Goal: Task Accomplishment & Management: Use online tool/utility

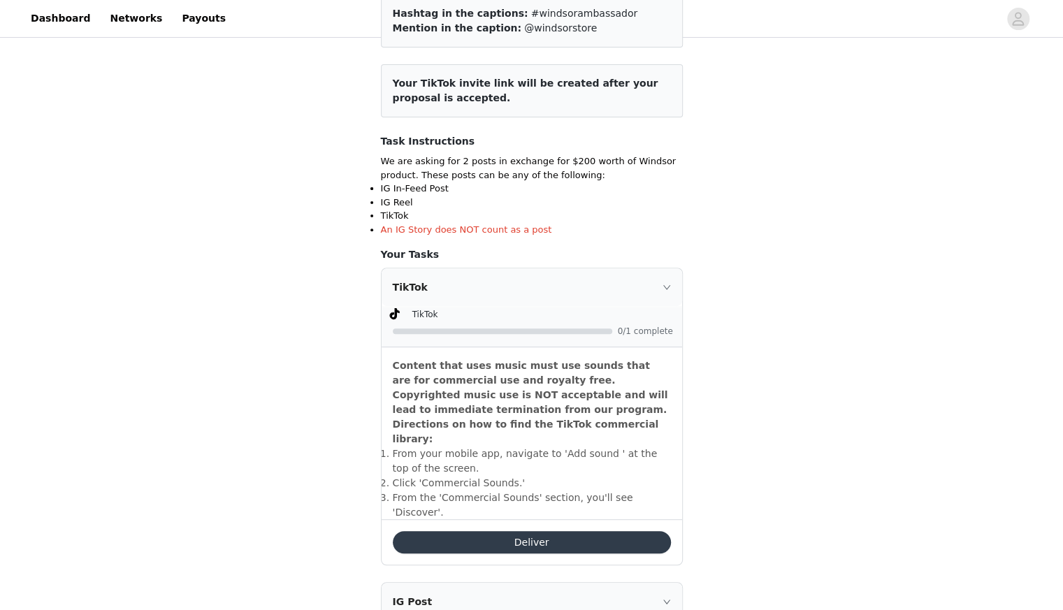
scroll to position [303, 0]
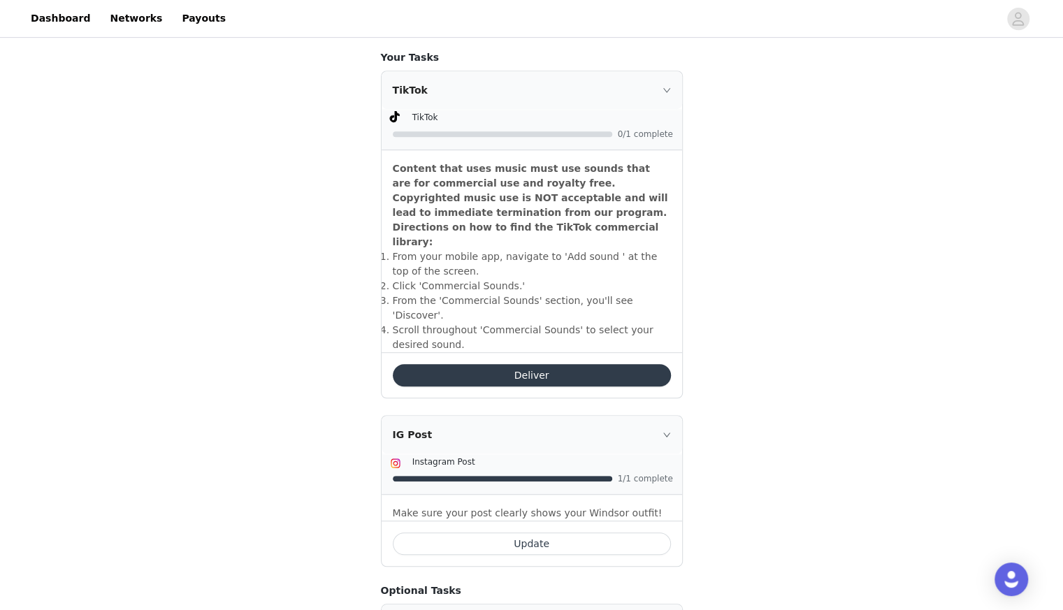
scroll to position [381, 0]
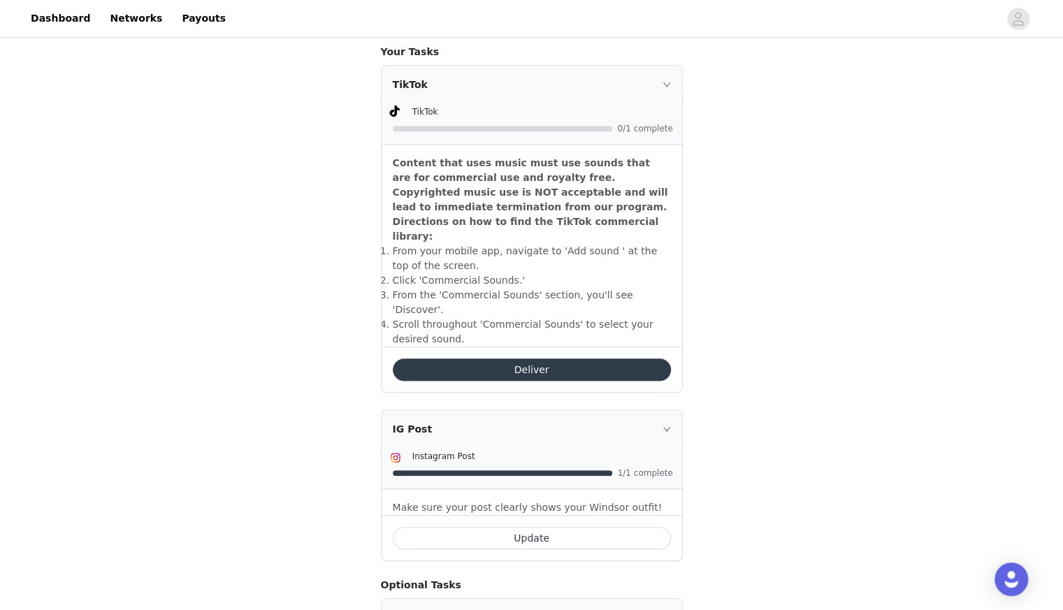
click at [484, 358] on button "Deliver" at bounding box center [532, 369] width 278 height 22
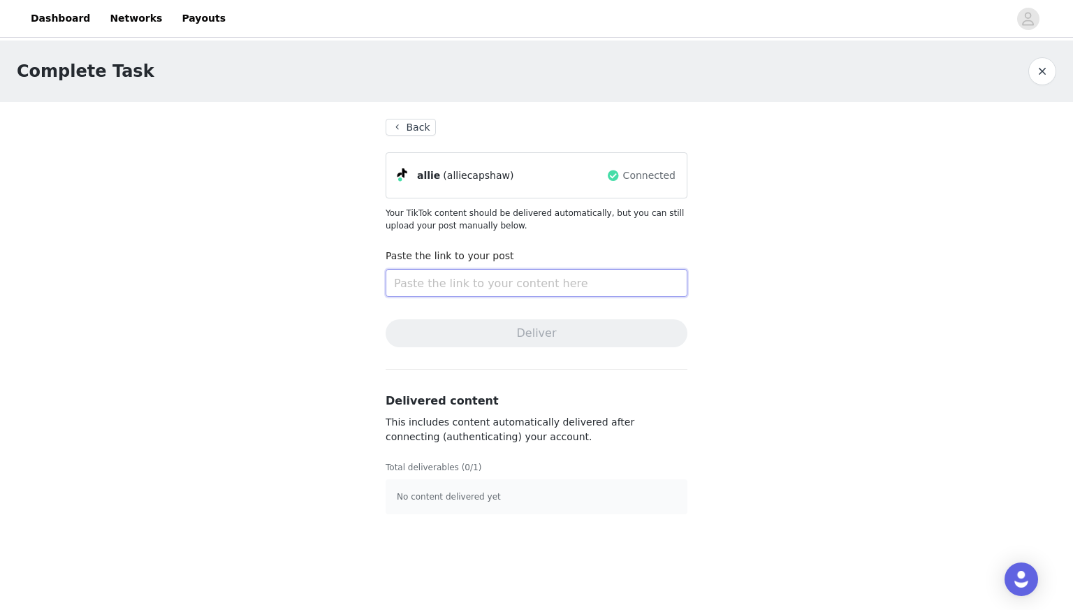
click at [571, 291] on input "text" at bounding box center [537, 283] width 302 height 28
click at [544, 279] on input "text" at bounding box center [537, 283] width 302 height 28
click at [440, 276] on input "text" at bounding box center [537, 283] width 302 height 28
paste input "[URL][DOMAIN_NAME]"
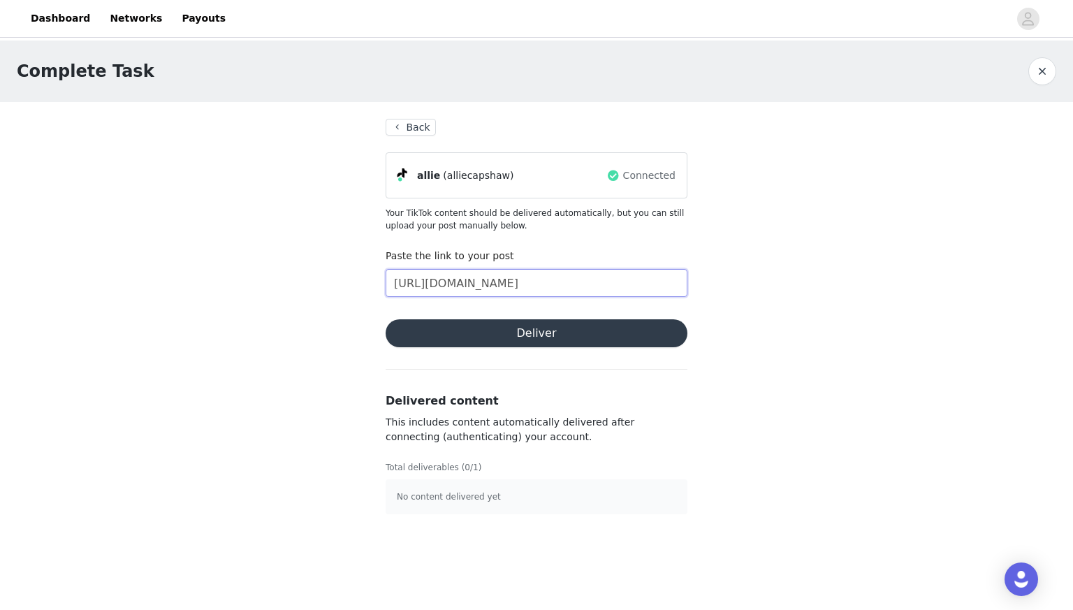
scroll to position [0, 418]
type input "[URL][DOMAIN_NAME]"
click at [482, 342] on button "Deliver" at bounding box center [537, 333] width 302 height 28
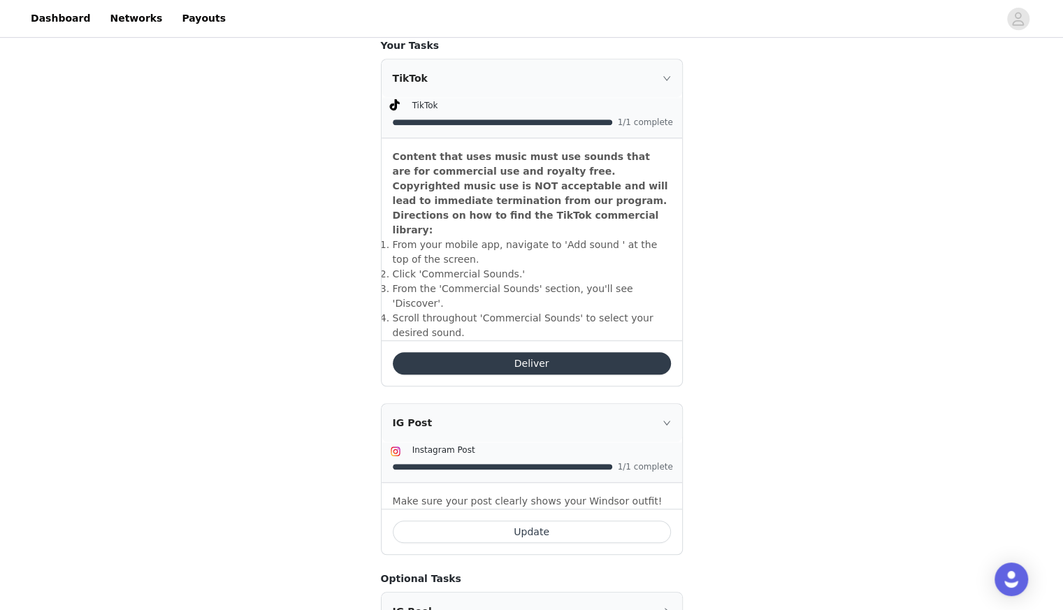
click at [671, 78] on div "TikTok" at bounding box center [532, 78] width 300 height 38
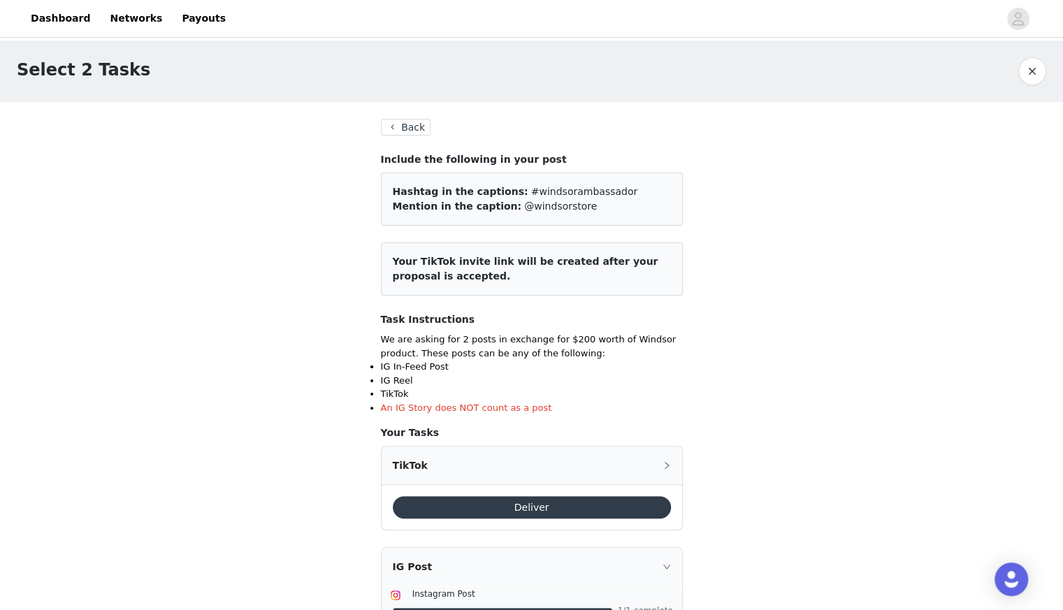
click at [397, 122] on button "Back" at bounding box center [406, 127] width 50 height 17
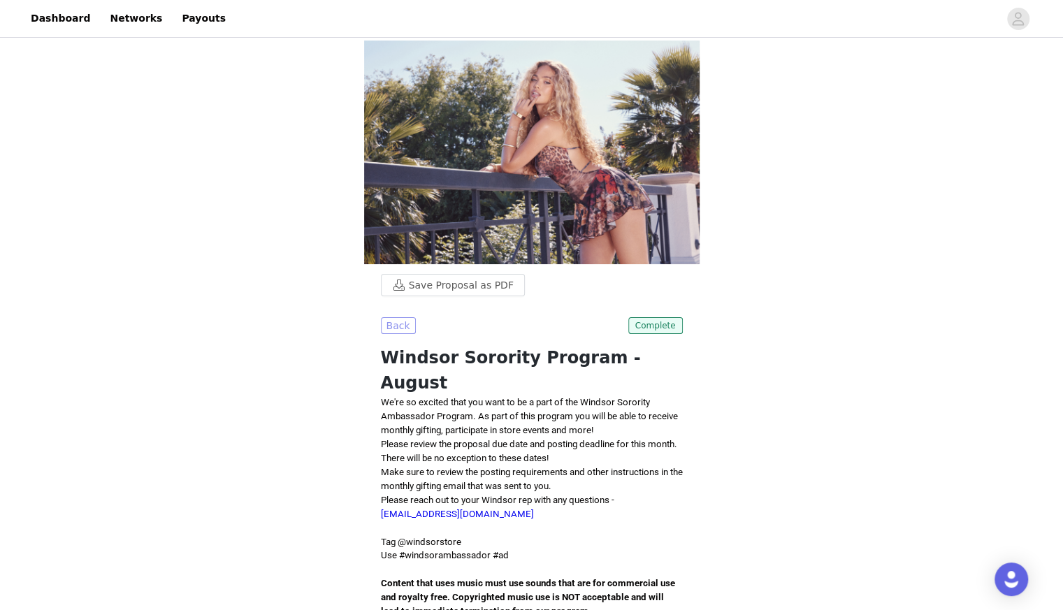
click at [404, 321] on button "Back" at bounding box center [398, 325] width 35 height 17
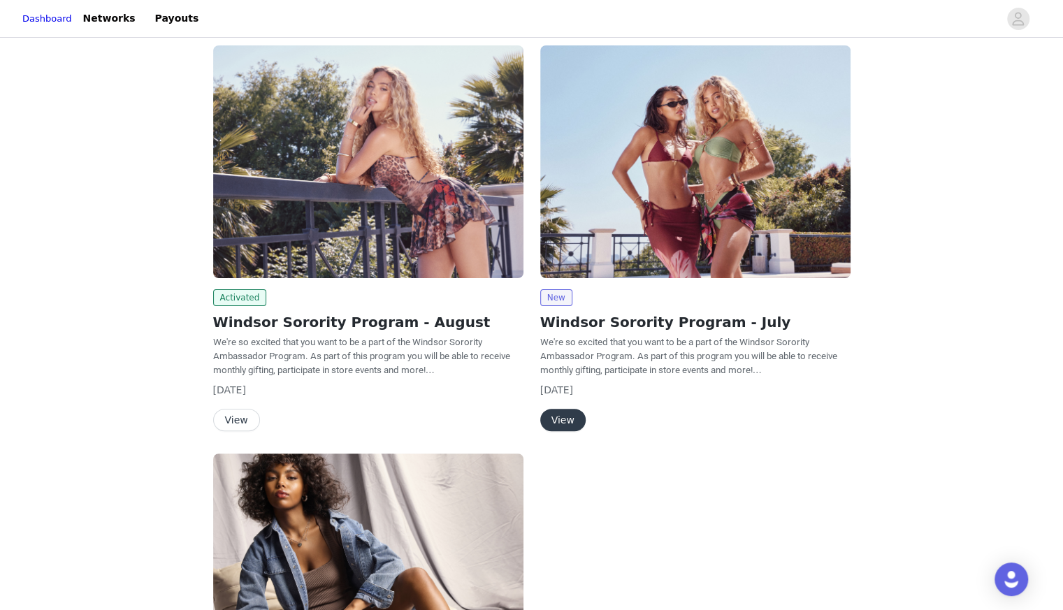
scroll to position [11, 0]
click at [237, 423] on button "View" at bounding box center [236, 421] width 47 height 22
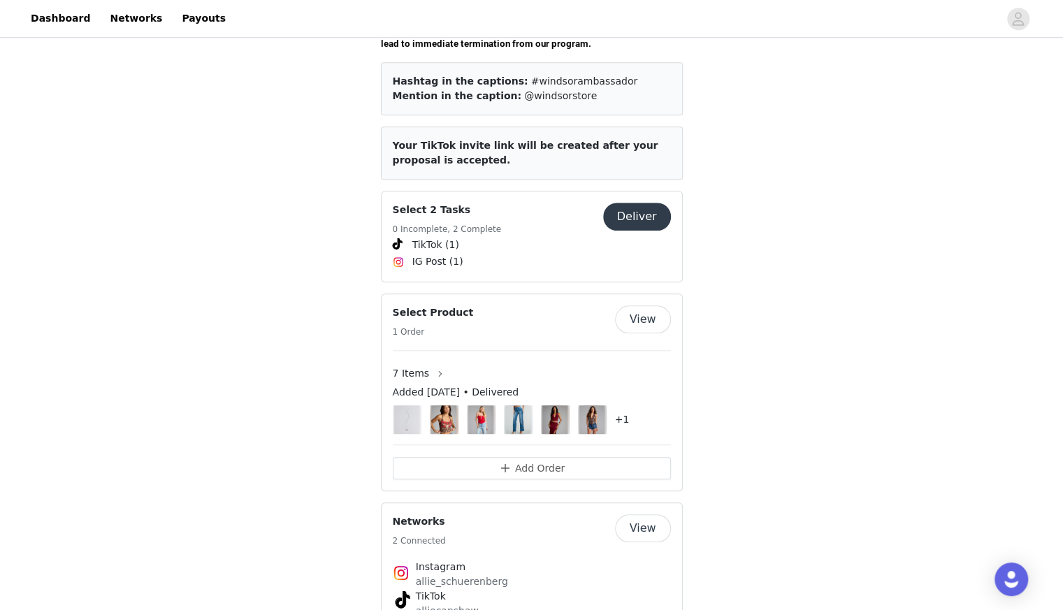
scroll to position [589, 0]
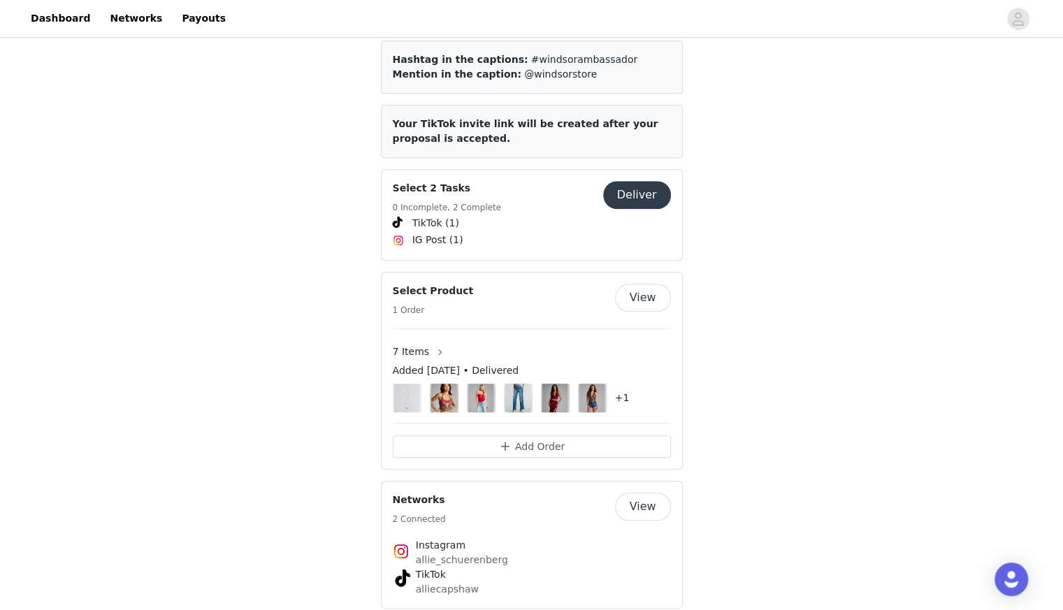
click at [625, 181] on button "Deliver" at bounding box center [637, 195] width 68 height 28
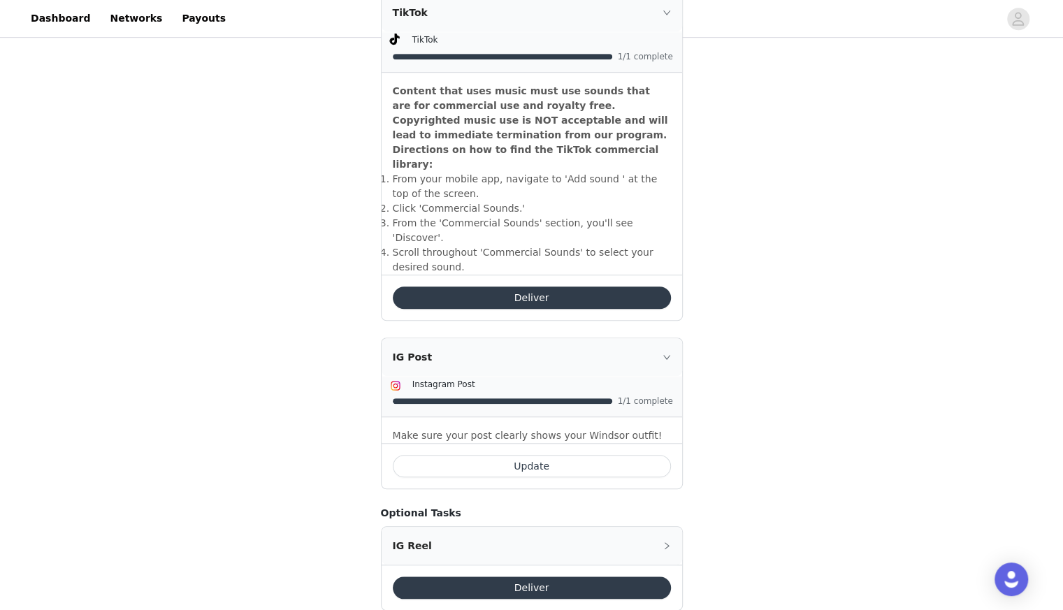
scroll to position [453, 0]
click at [615, 287] on button "Deliver" at bounding box center [532, 298] width 278 height 22
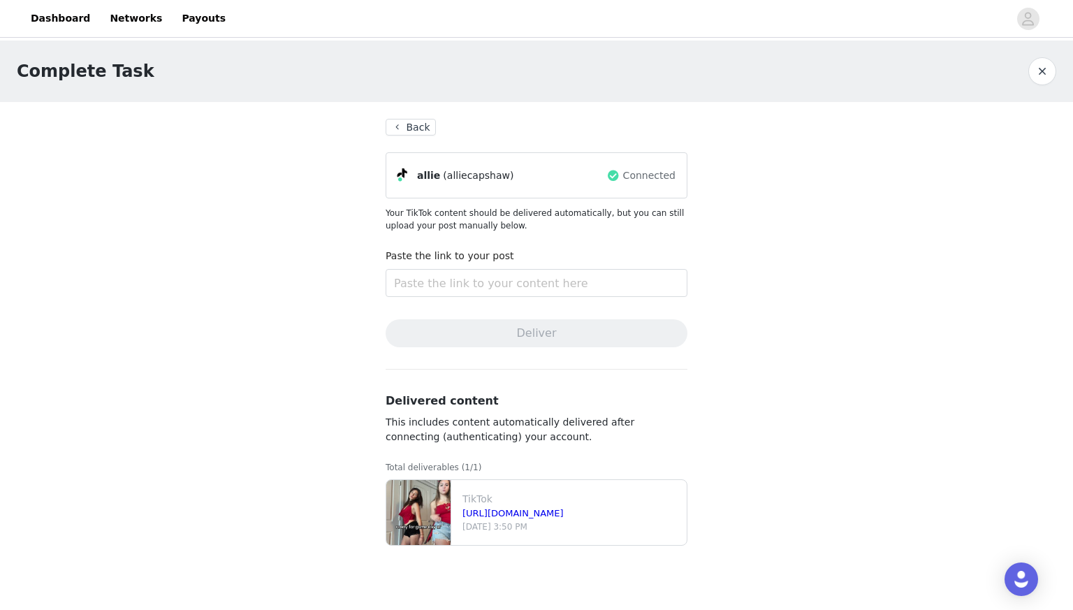
click at [419, 129] on button "Back" at bounding box center [411, 127] width 50 height 17
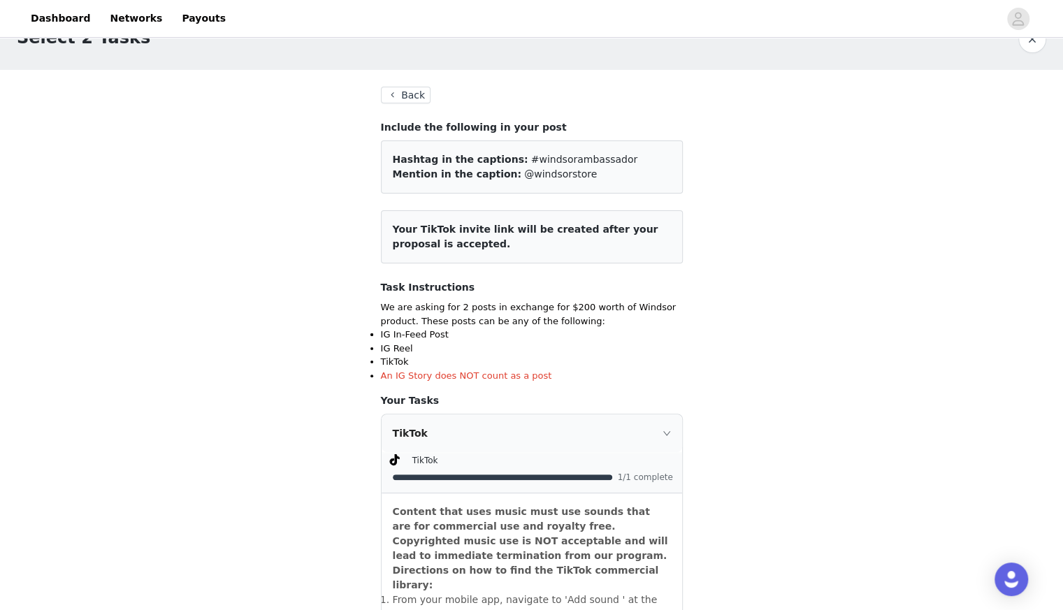
scroll to position [32, 0]
click at [410, 97] on button "Back" at bounding box center [406, 95] width 50 height 17
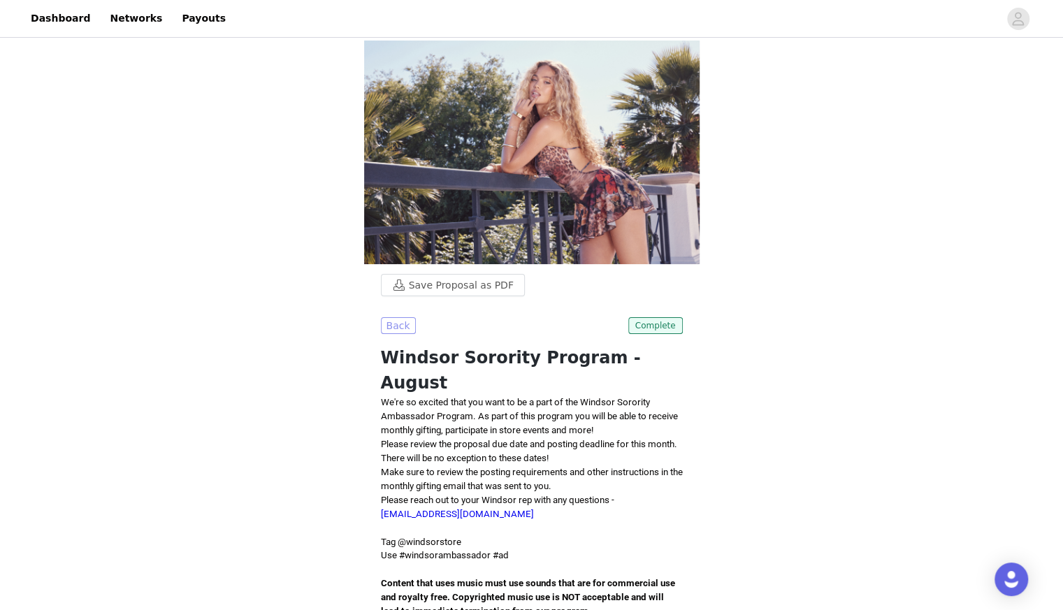
click at [398, 326] on button "Back" at bounding box center [398, 325] width 35 height 17
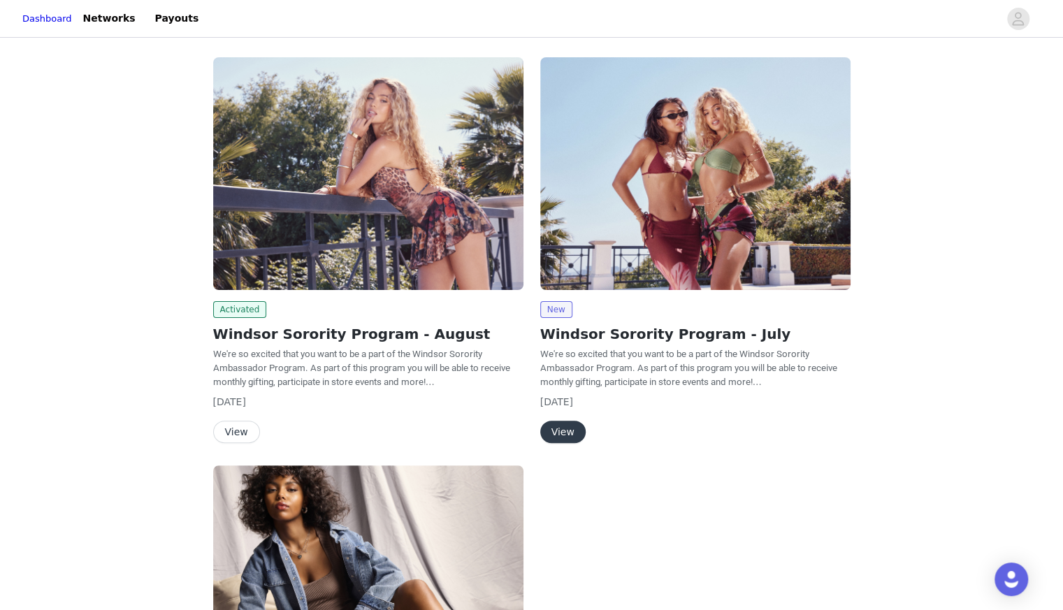
click at [178, 35] on header "Dashboard Networks Payouts" at bounding box center [531, 19] width 1063 height 38
click at [178, 31] on link "Payouts" at bounding box center [177, 18] width 61 height 31
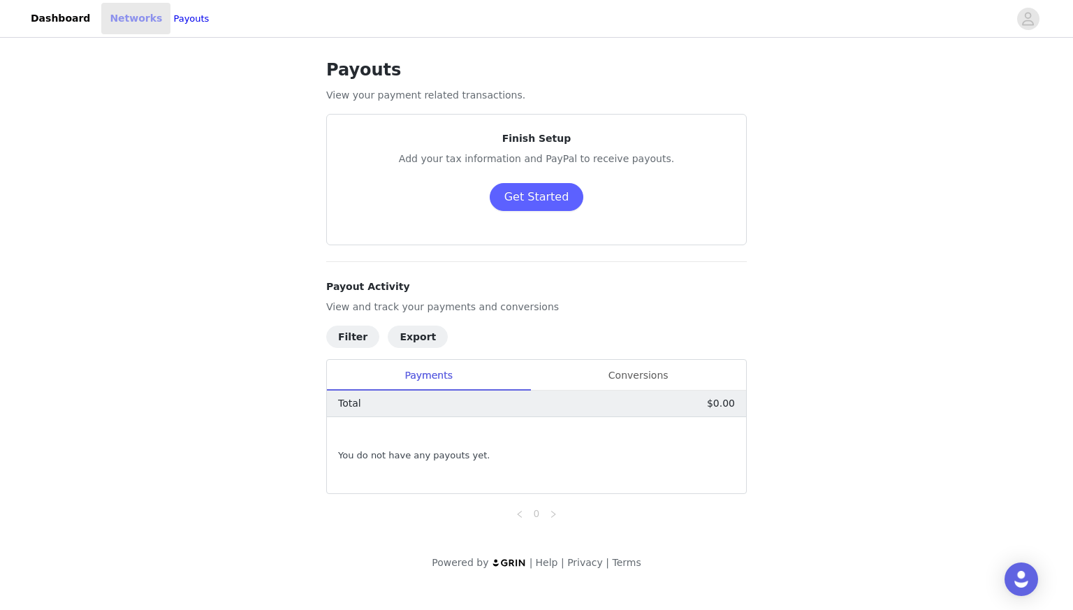
click at [140, 13] on link "Networks" at bounding box center [135, 18] width 69 height 31
